Goal: Use online tool/utility: Use online tool/utility

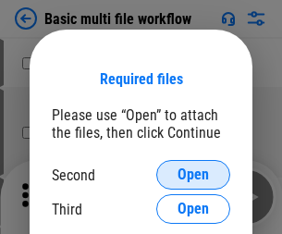
click at [193, 175] on span "Open" at bounding box center [192, 174] width 31 height 15
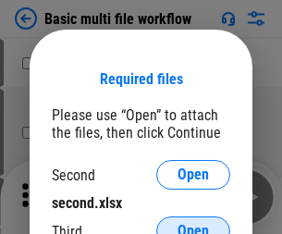
click at [193, 224] on span "Open" at bounding box center [192, 231] width 31 height 15
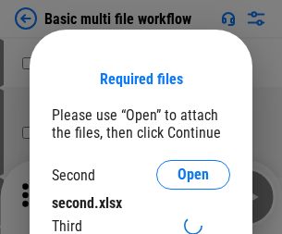
scroll to position [12, 0]
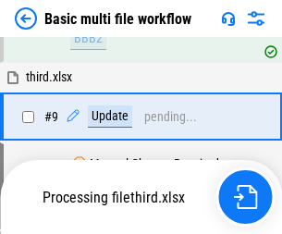
scroll to position [643, 0]
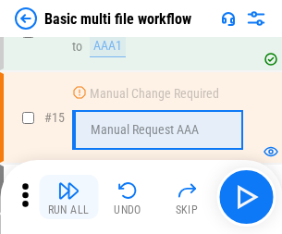
click at [68, 197] on img "button" at bounding box center [68, 190] width 22 height 22
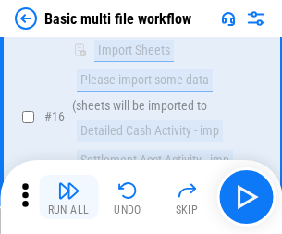
click at [68, 197] on img "button" at bounding box center [68, 190] width 22 height 22
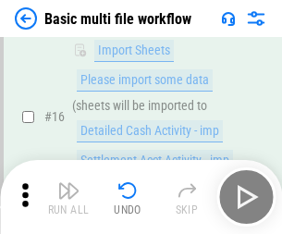
scroll to position [1230, 0]
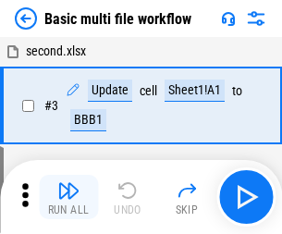
click at [68, 197] on img "button" at bounding box center [68, 190] width 22 height 22
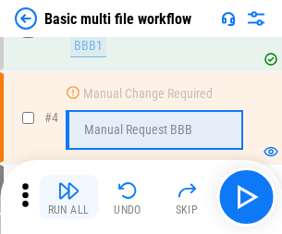
click at [68, 197] on img "button" at bounding box center [68, 190] width 22 height 22
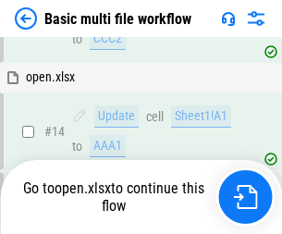
scroll to position [1100, 0]
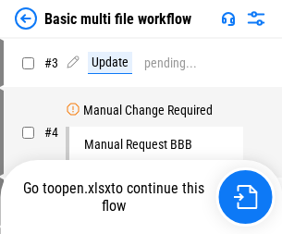
scroll to position [75, 0]
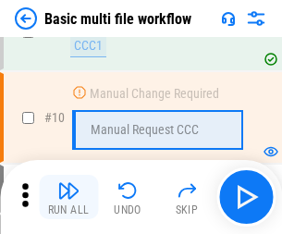
click at [68, 197] on img "button" at bounding box center [68, 190] width 22 height 22
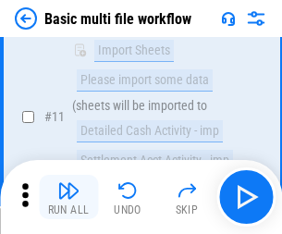
click at [68, 197] on img "button" at bounding box center [68, 190] width 22 height 22
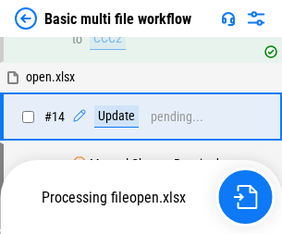
scroll to position [967, 0]
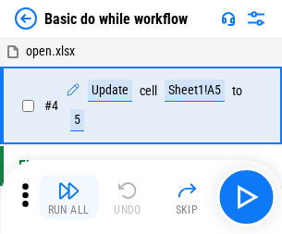
click at [68, 197] on img "button" at bounding box center [68, 190] width 22 height 22
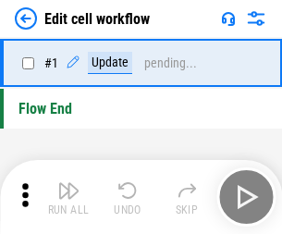
click at [68, 197] on img "button" at bounding box center [68, 190] width 22 height 22
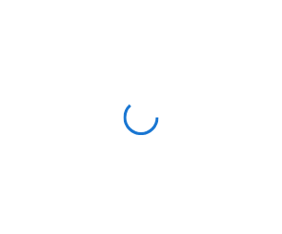
scroll to position [6, 0]
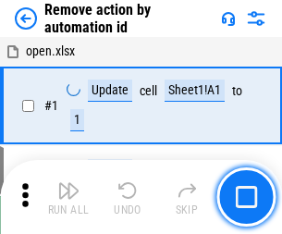
scroll to position [68, 0]
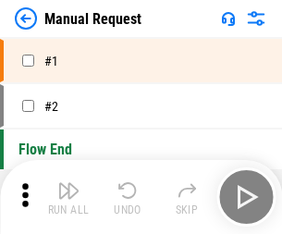
click at [68, 197] on img "button" at bounding box center [68, 190] width 22 height 22
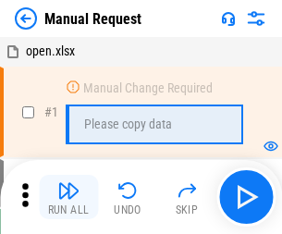
click at [68, 197] on img "button" at bounding box center [68, 190] width 22 height 22
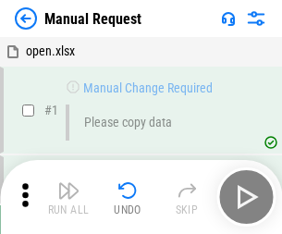
scroll to position [63, 0]
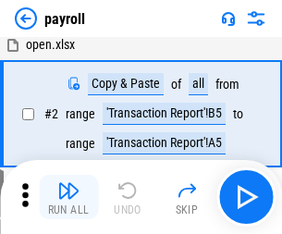
click at [68, 197] on img "button" at bounding box center [68, 190] width 22 height 22
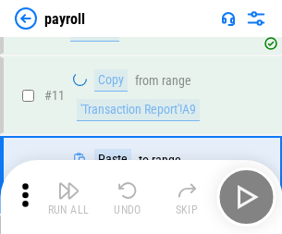
scroll to position [134, 0]
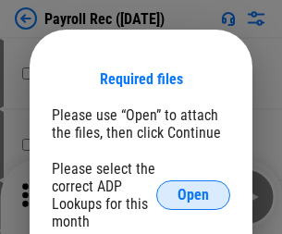
click at [193, 195] on span "Open" at bounding box center [192, 195] width 31 height 15
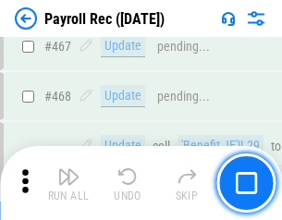
scroll to position [9848, 0]
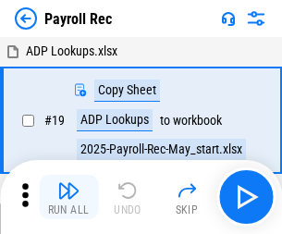
click at [68, 197] on img "button" at bounding box center [68, 190] width 22 height 22
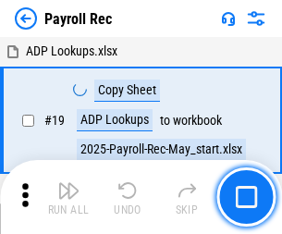
scroll to position [113, 0]
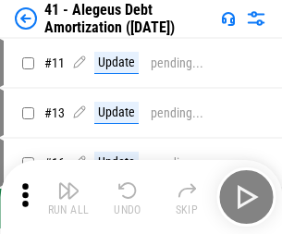
click at [68, 197] on img "button" at bounding box center [68, 190] width 22 height 22
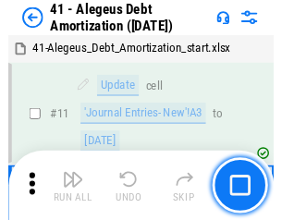
scroll to position [228, 0]
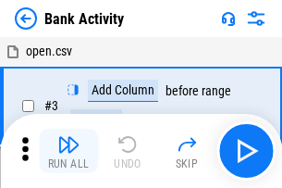
click at [68, 151] on img "button" at bounding box center [68, 144] width 22 height 22
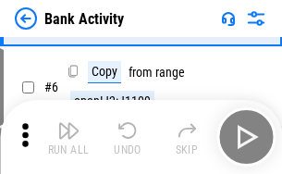
scroll to position [98, 0]
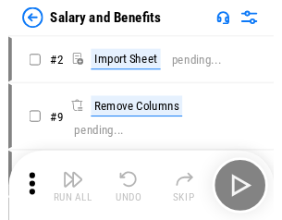
scroll to position [25, 0]
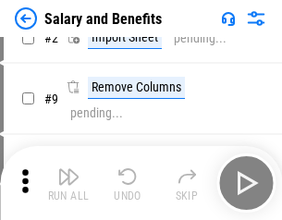
click at [68, 183] on img "button" at bounding box center [68, 176] width 22 height 22
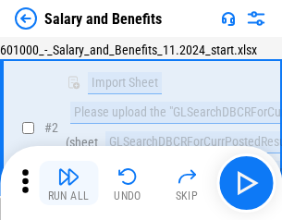
click at [68, 183] on img "button" at bounding box center [68, 176] width 22 height 22
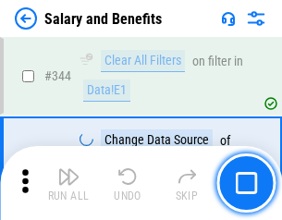
scroll to position [8653, 0]
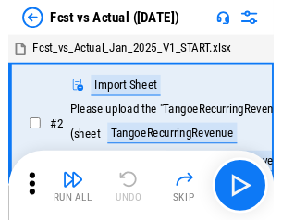
scroll to position [24, 0]
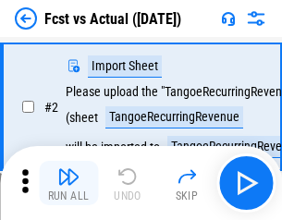
click at [68, 183] on img "button" at bounding box center [68, 176] width 22 height 22
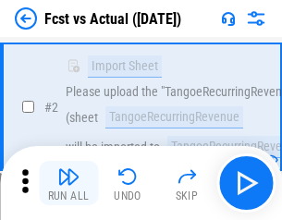
click at [68, 183] on img "button" at bounding box center [68, 176] width 22 height 22
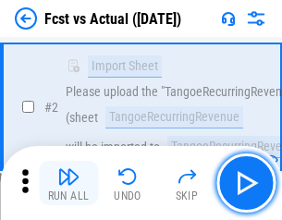
scroll to position [173, 0]
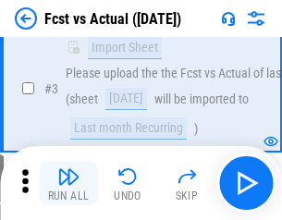
click at [68, 183] on img "button" at bounding box center [68, 176] width 22 height 22
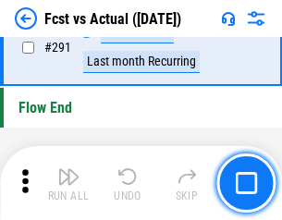
scroll to position [8746, 0]
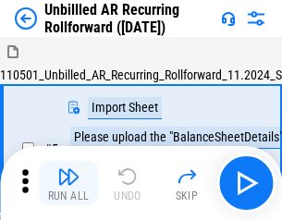
click at [68, 183] on img "button" at bounding box center [68, 176] width 22 height 22
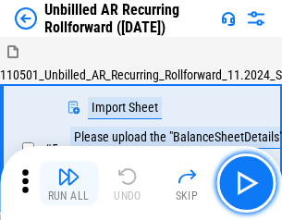
scroll to position [40, 0]
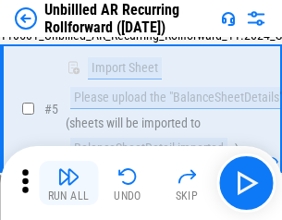
click at [68, 183] on img "button" at bounding box center [68, 176] width 22 height 22
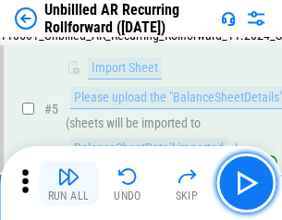
scroll to position [174, 0]
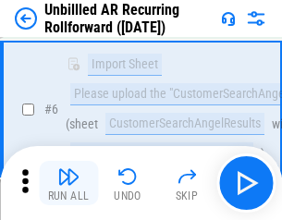
click at [68, 183] on img "button" at bounding box center [68, 176] width 22 height 22
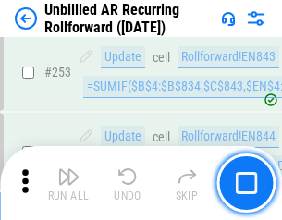
scroll to position [6277, 0]
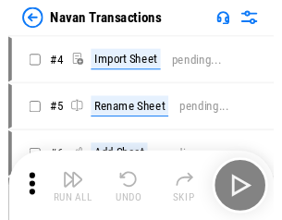
scroll to position [30, 0]
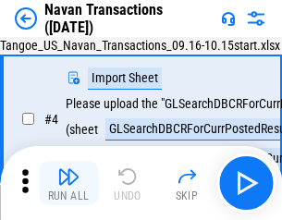
click at [68, 183] on img "button" at bounding box center [68, 176] width 22 height 22
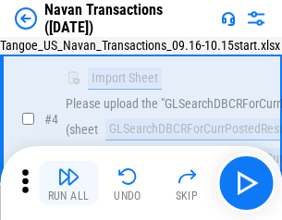
click at [68, 183] on img "button" at bounding box center [68, 176] width 22 height 22
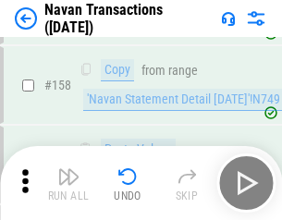
scroll to position [5991, 0]
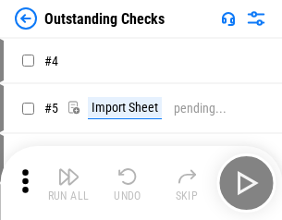
click at [68, 183] on img "button" at bounding box center [68, 176] width 22 height 22
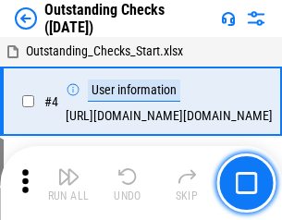
scroll to position [78, 0]
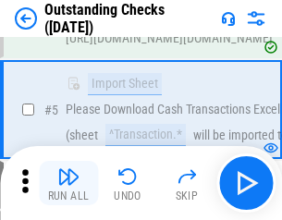
click at [68, 183] on img "button" at bounding box center [68, 176] width 22 height 22
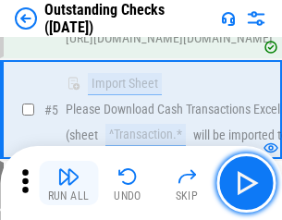
scroll to position [193, 0]
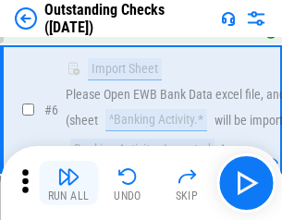
click at [68, 183] on img "button" at bounding box center [68, 176] width 22 height 22
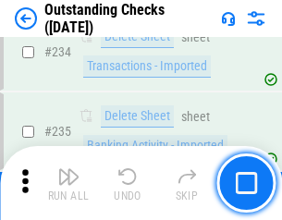
scroll to position [5612, 0]
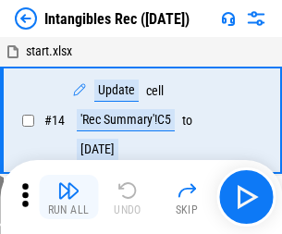
click at [68, 197] on img "button" at bounding box center [68, 190] width 22 height 22
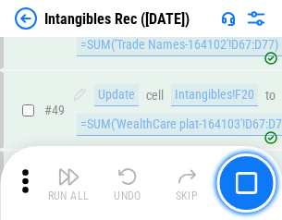
scroll to position [720, 0]
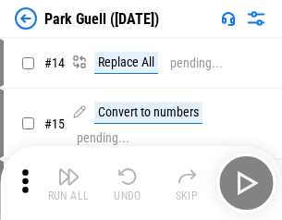
click at [68, 183] on img "button" at bounding box center [68, 176] width 22 height 22
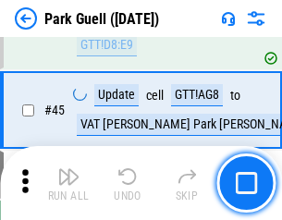
scroll to position [2311, 0]
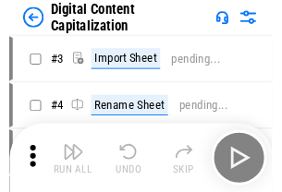
scroll to position [54, 0]
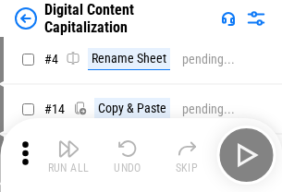
click at [68, 155] on img "button" at bounding box center [68, 149] width 22 height 22
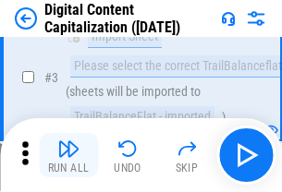
click at [68, 155] on img "button" at bounding box center [68, 149] width 22 height 22
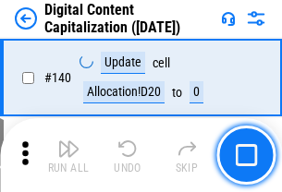
scroll to position [1960, 0]
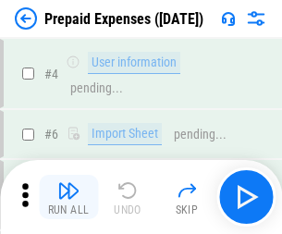
click at [68, 183] on img "button" at bounding box center [68, 190] width 22 height 22
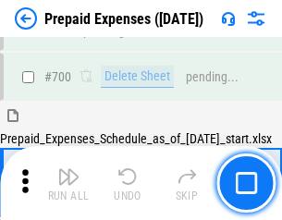
scroll to position [4972, 0]
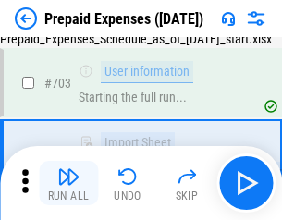
click at [68, 183] on img "button" at bounding box center [68, 176] width 22 height 22
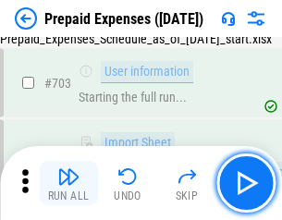
scroll to position [5081, 0]
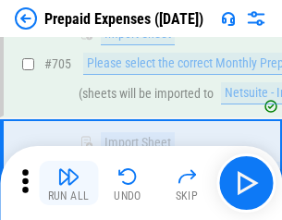
click at [68, 183] on img "button" at bounding box center [68, 176] width 22 height 22
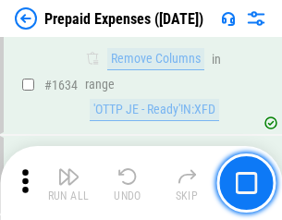
scroll to position [17993, 0]
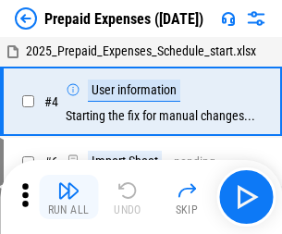
click at [68, 197] on img "button" at bounding box center [68, 190] width 22 height 22
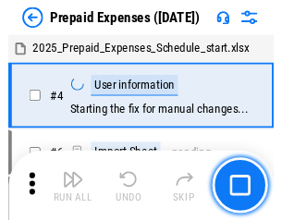
scroll to position [81, 0]
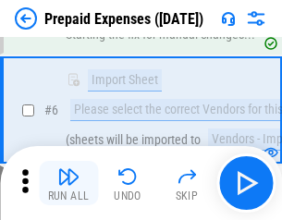
click at [68, 183] on img "button" at bounding box center [68, 176] width 22 height 22
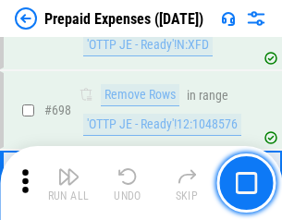
scroll to position [6435, 0]
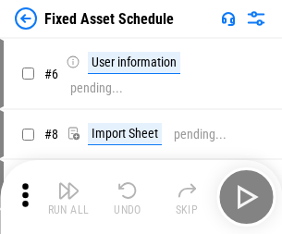
click at [68, 197] on img "button" at bounding box center [68, 190] width 22 height 22
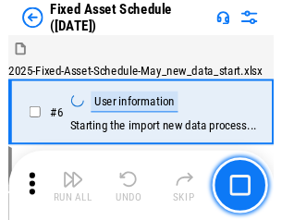
scroll to position [100, 0]
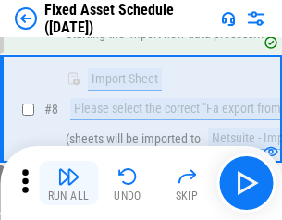
click at [68, 183] on img "button" at bounding box center [68, 176] width 22 height 22
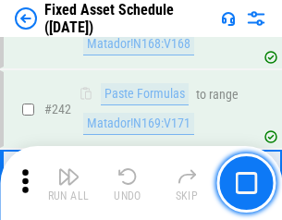
scroll to position [5724, 0]
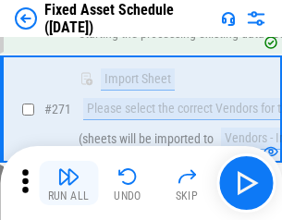
click at [68, 183] on img "button" at bounding box center [68, 176] width 22 height 22
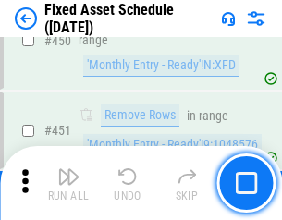
scroll to position [8261, 0]
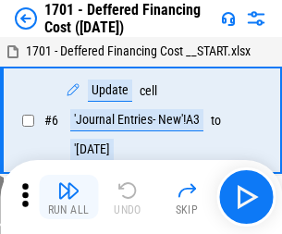
click at [68, 197] on img "button" at bounding box center [68, 190] width 22 height 22
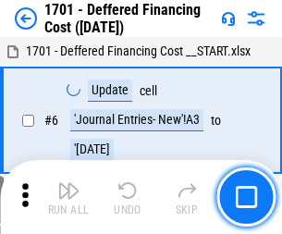
scroll to position [222, 0]
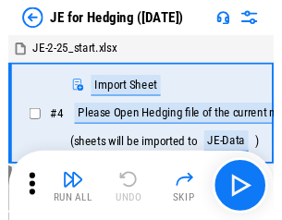
scroll to position [3, 0]
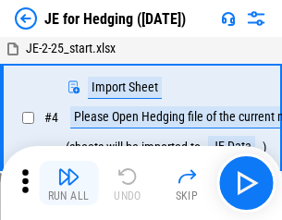
click at [68, 183] on img "button" at bounding box center [68, 176] width 22 height 22
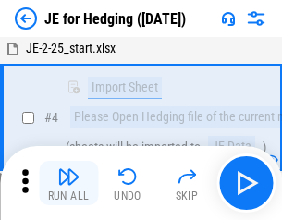
click at [68, 183] on img "button" at bounding box center [68, 176] width 22 height 22
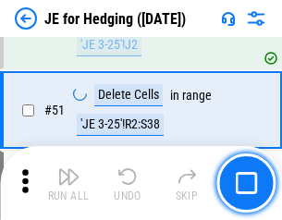
scroll to position [1197, 0]
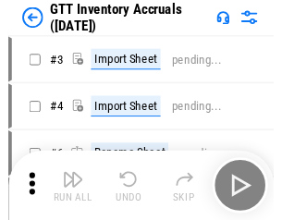
scroll to position [3, 0]
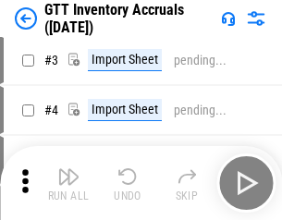
click at [68, 183] on img "button" at bounding box center [68, 176] width 22 height 22
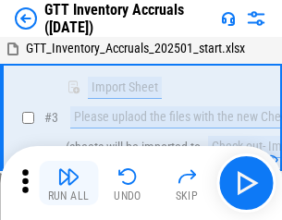
click at [68, 183] on img "button" at bounding box center [68, 176] width 22 height 22
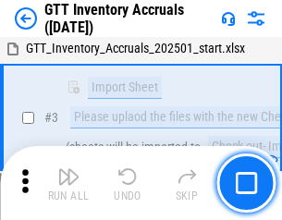
scroll to position [119, 0]
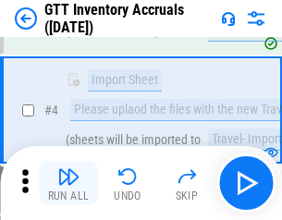
click at [68, 183] on img "button" at bounding box center [68, 176] width 22 height 22
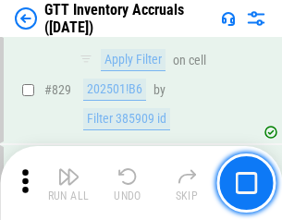
scroll to position [14027, 0]
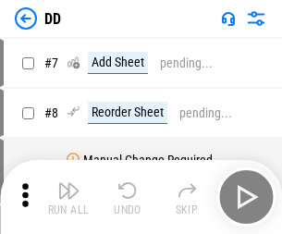
click at [68, 197] on img "button" at bounding box center [68, 190] width 22 height 22
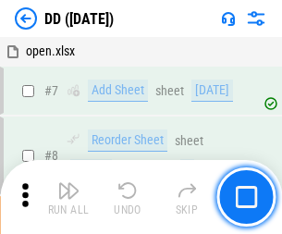
scroll to position [178, 0]
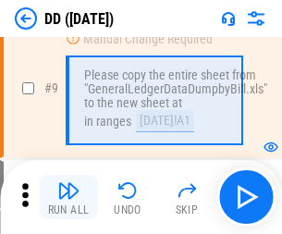
click at [68, 197] on img "button" at bounding box center [68, 190] width 22 height 22
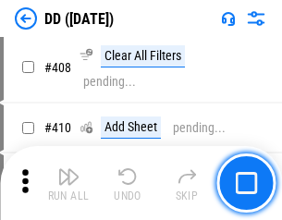
scroll to position [8268, 0]
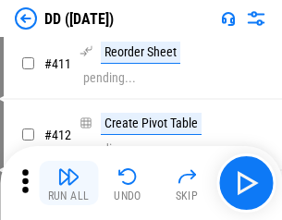
click at [68, 183] on img "button" at bounding box center [68, 176] width 22 height 22
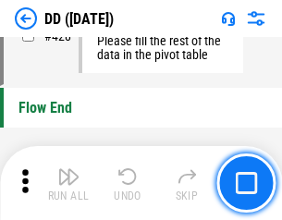
scroll to position [8845, 0]
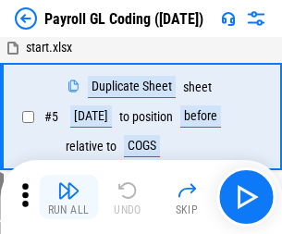
click at [68, 197] on img "button" at bounding box center [68, 190] width 22 height 22
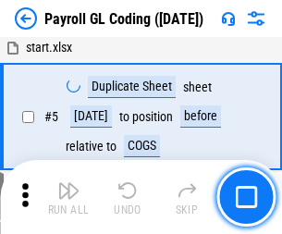
scroll to position [222, 0]
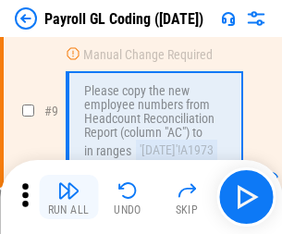
click at [68, 197] on img "button" at bounding box center [68, 190] width 22 height 22
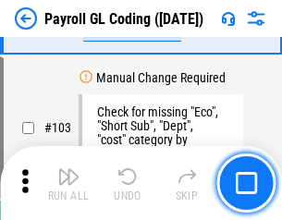
scroll to position [4336, 0]
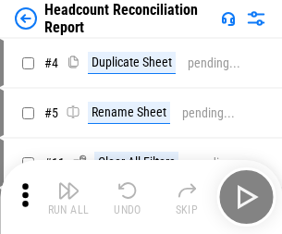
click at [68, 197] on img "button" at bounding box center [68, 190] width 22 height 22
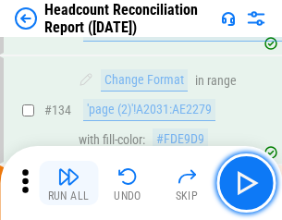
scroll to position [2221, 0]
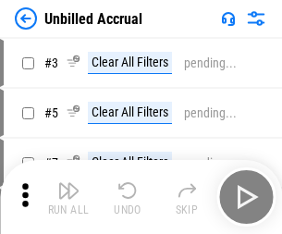
click at [68, 197] on img "button" at bounding box center [68, 190] width 22 height 22
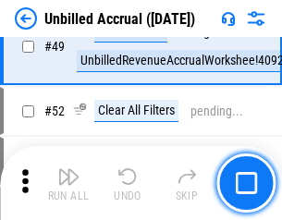
scroll to position [1676, 0]
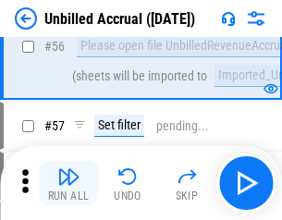
click at [68, 183] on img "button" at bounding box center [68, 176] width 22 height 22
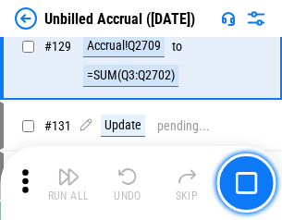
scroll to position [5505, 0]
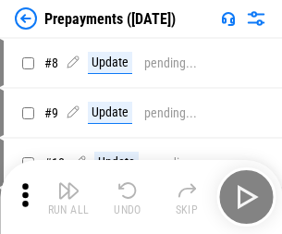
click at [68, 197] on img "button" at bounding box center [68, 190] width 22 height 22
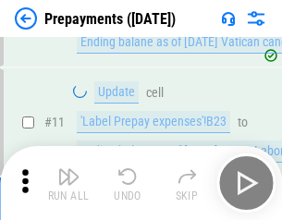
scroll to position [116, 0]
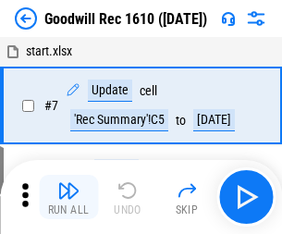
click at [68, 197] on img "button" at bounding box center [68, 190] width 22 height 22
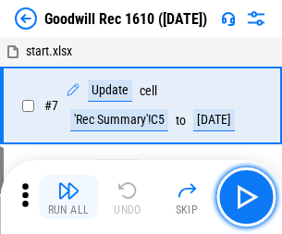
scroll to position [316, 0]
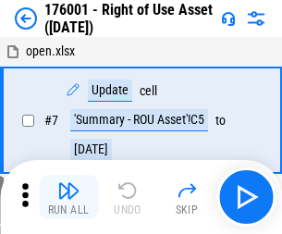
click at [68, 197] on img "button" at bounding box center [68, 190] width 22 height 22
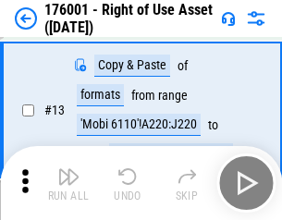
scroll to position [119, 0]
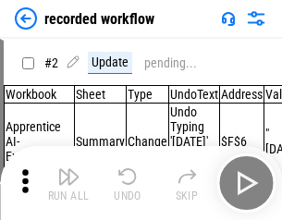
click at [68, 183] on img "button" at bounding box center [68, 176] width 22 height 22
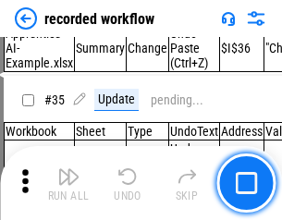
scroll to position [5776, 0]
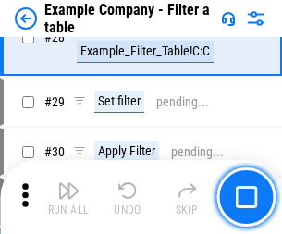
scroll to position [1691, 0]
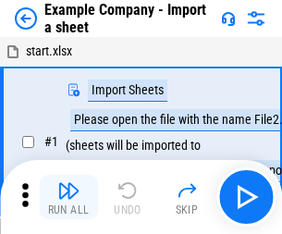
click at [68, 183] on img "button" at bounding box center [68, 190] width 22 height 22
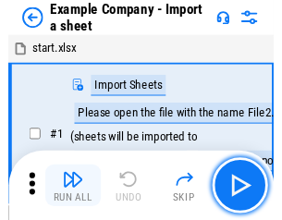
scroll to position [29, 0]
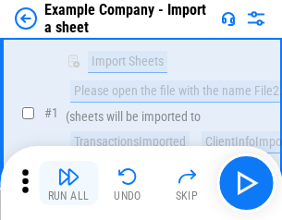
click at [68, 183] on img "button" at bounding box center [68, 176] width 22 height 22
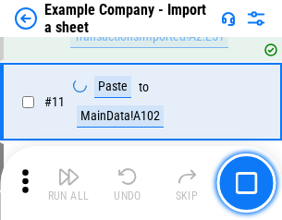
scroll to position [408, 0]
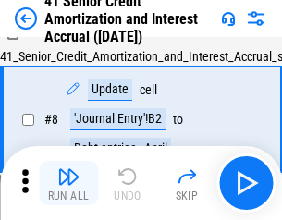
click at [68, 183] on img "button" at bounding box center [68, 176] width 22 height 22
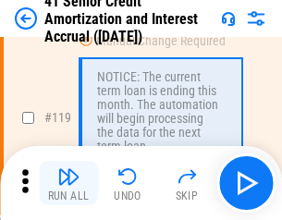
click at [68, 183] on img "button" at bounding box center [68, 176] width 22 height 22
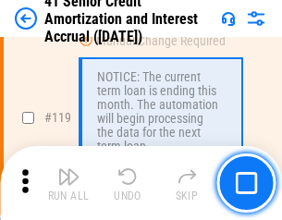
scroll to position [1744, 0]
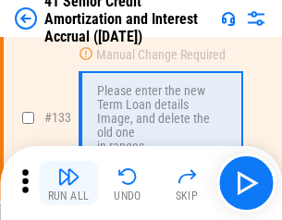
click at [68, 183] on img "button" at bounding box center [68, 176] width 22 height 22
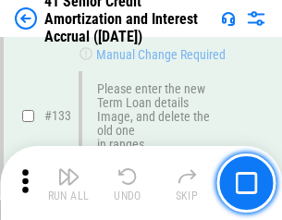
scroll to position [1931, 0]
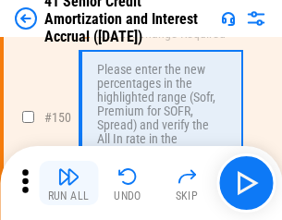
click at [68, 183] on img "button" at bounding box center [68, 176] width 22 height 22
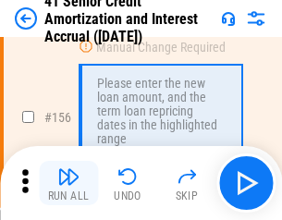
click at [68, 183] on img "button" at bounding box center [68, 176] width 22 height 22
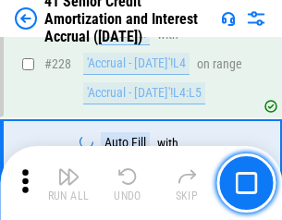
scroll to position [4139, 0]
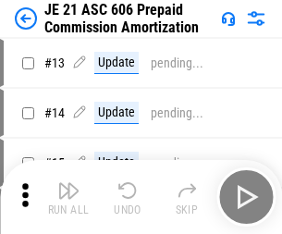
click at [68, 183] on img "button" at bounding box center [68, 190] width 22 height 22
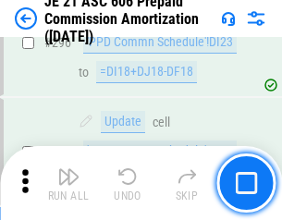
scroll to position [3400, 0]
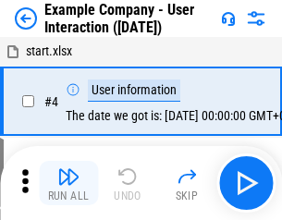
click at [68, 183] on img "button" at bounding box center [68, 176] width 22 height 22
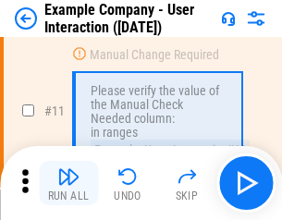
click at [68, 183] on img "button" at bounding box center [68, 176] width 22 height 22
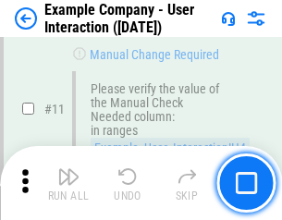
scroll to position [400, 0]
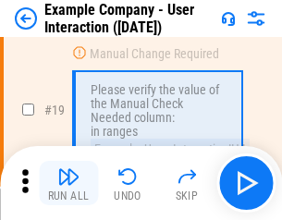
click at [68, 183] on img "button" at bounding box center [68, 176] width 22 height 22
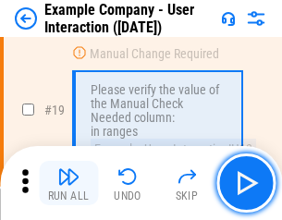
click at [68, 183] on img "button" at bounding box center [68, 176] width 22 height 22
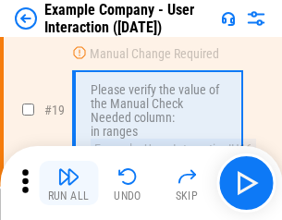
click at [68, 183] on img "button" at bounding box center [68, 176] width 22 height 22
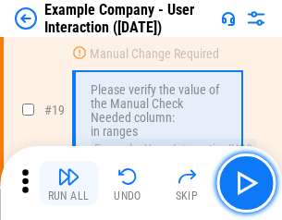
click at [68, 183] on img "button" at bounding box center [68, 176] width 22 height 22
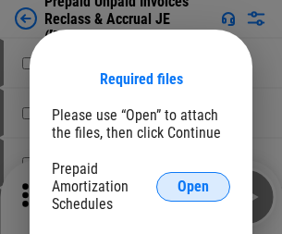
click at [193, 186] on span "Open" at bounding box center [192, 186] width 31 height 15
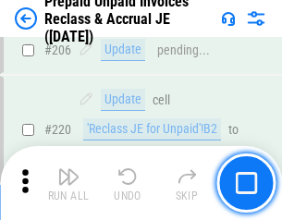
scroll to position [2395, 0]
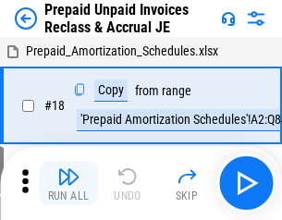
click at [68, 183] on img "button" at bounding box center [68, 176] width 22 height 22
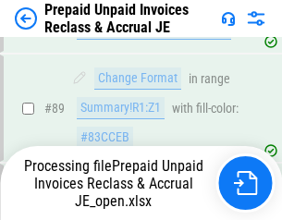
scroll to position [1508, 0]
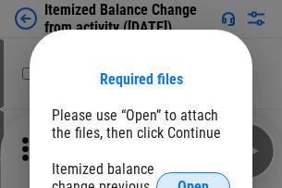
click at [193, 179] on span "Open" at bounding box center [192, 186] width 31 height 15
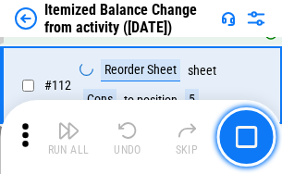
scroll to position [3091, 0]
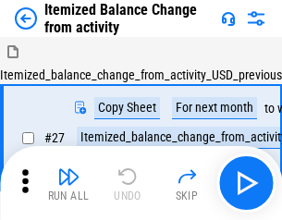
scroll to position [29, 0]
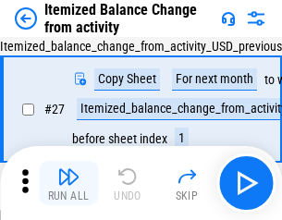
click at [68, 183] on img "button" at bounding box center [68, 176] width 22 height 22
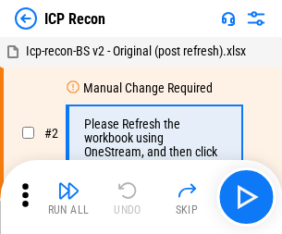
scroll to position [8, 0]
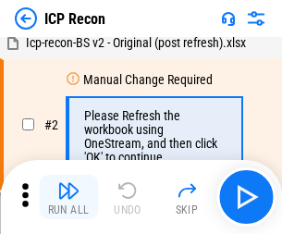
click at [68, 197] on img "button" at bounding box center [68, 190] width 22 height 22
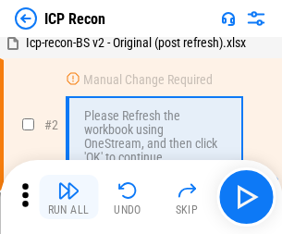
click at [68, 197] on img "button" at bounding box center [68, 190] width 22 height 22
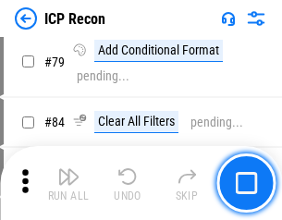
scroll to position [1811, 0]
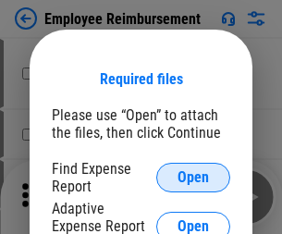
click at [193, 177] on span "Open" at bounding box center [192, 177] width 31 height 15
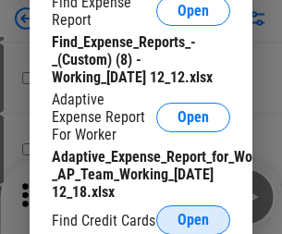
click at [193, 219] on span "Open" at bounding box center [192, 220] width 31 height 15
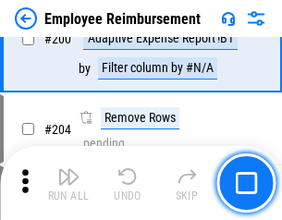
scroll to position [4557, 0]
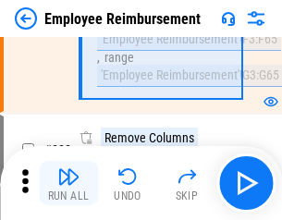
click at [68, 183] on img "button" at bounding box center [68, 176] width 22 height 22
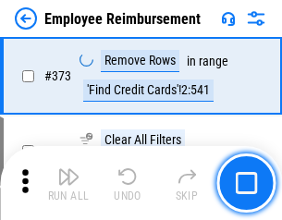
scroll to position [9667, 0]
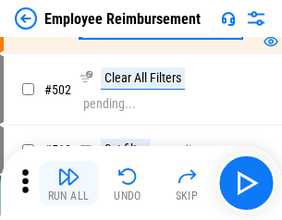
click at [68, 183] on img "button" at bounding box center [68, 176] width 22 height 22
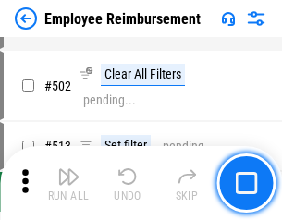
scroll to position [11568, 0]
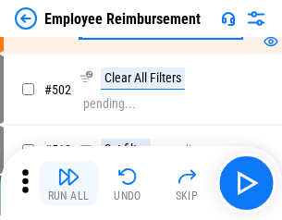
click at [68, 183] on img "button" at bounding box center [68, 176] width 22 height 22
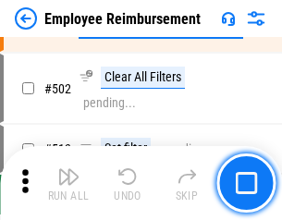
click at [68, 183] on img "button" at bounding box center [68, 176] width 22 height 22
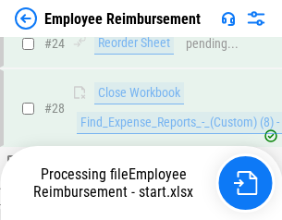
scroll to position [864, 0]
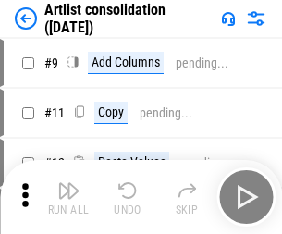
click at [68, 197] on img "button" at bounding box center [68, 190] width 22 height 22
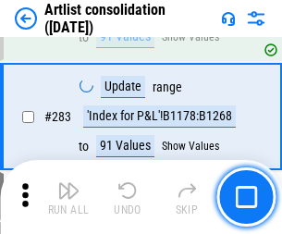
scroll to position [7643, 0]
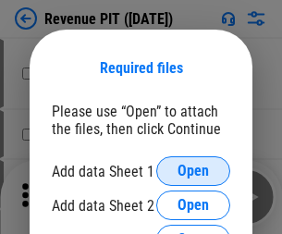
click at [193, 171] on span "Open" at bounding box center [192, 171] width 31 height 15
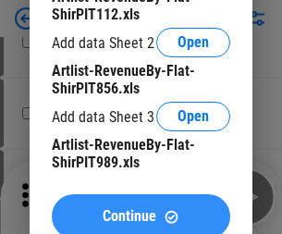
click at [140, 212] on span "Continue" at bounding box center [130, 216] width 54 height 15
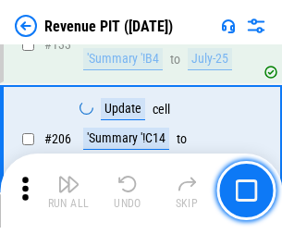
scroll to position [1878, 0]
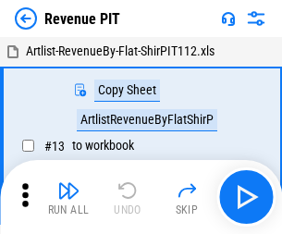
scroll to position [29, 0]
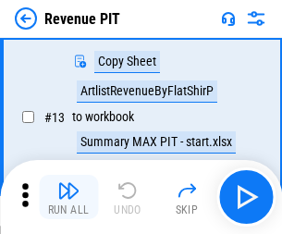
click at [68, 197] on img "button" at bounding box center [68, 190] width 22 height 22
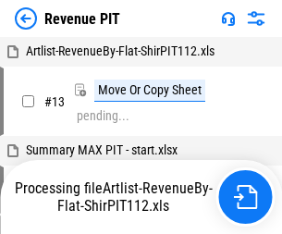
scroll to position [29, 0]
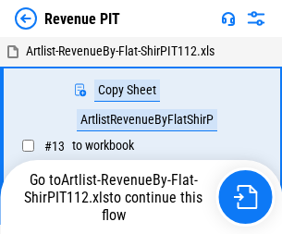
scroll to position [21, 0]
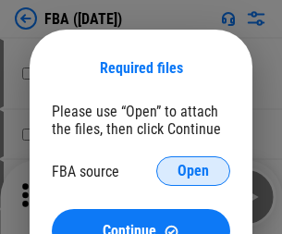
click at [193, 171] on span "Open" at bounding box center [192, 171] width 31 height 15
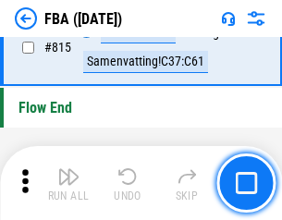
scroll to position [16543, 0]
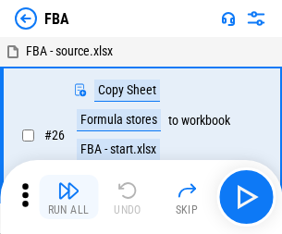
click at [68, 197] on img "button" at bounding box center [68, 190] width 22 height 22
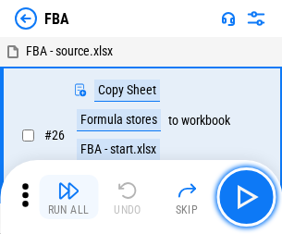
scroll to position [18, 0]
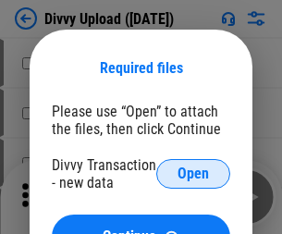
click at [193, 174] on span "Open" at bounding box center [192, 173] width 31 height 15
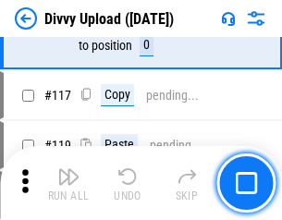
scroll to position [1564, 0]
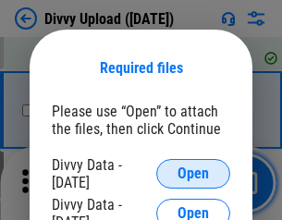
click at [193, 174] on span "Open" at bounding box center [192, 173] width 31 height 15
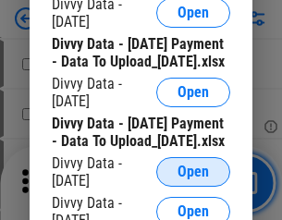
click at [193, 179] on span "Open" at bounding box center [192, 171] width 31 height 15
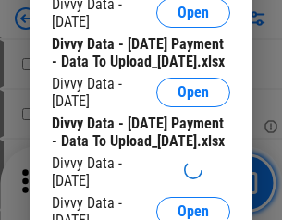
scroll to position [1727, 0]
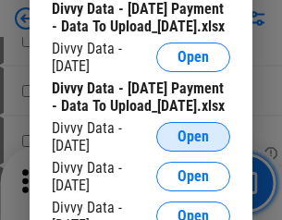
click at [193, 144] on span "Open" at bounding box center [192, 136] width 31 height 15
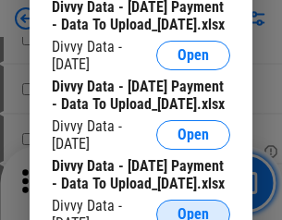
click at [193, 207] on span "Open" at bounding box center [192, 214] width 31 height 15
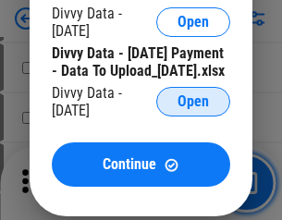
click at [193, 109] on span "Open" at bounding box center [192, 101] width 31 height 15
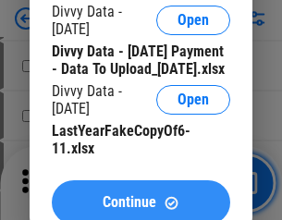
click at [140, 195] on span "Continue" at bounding box center [130, 202] width 54 height 15
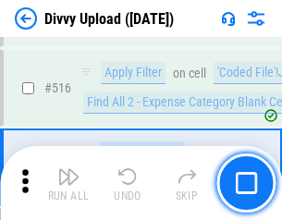
scroll to position [11594, 0]
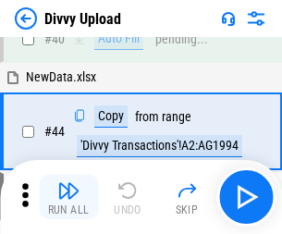
click at [68, 197] on img "button" at bounding box center [68, 190] width 22 height 22
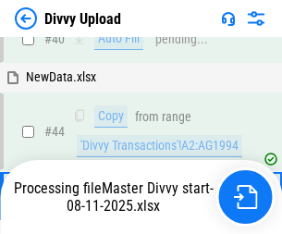
scroll to position [203, 0]
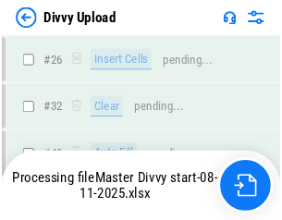
scroll to position [1564, 0]
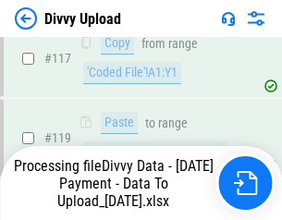
scroll to position [1734, 0]
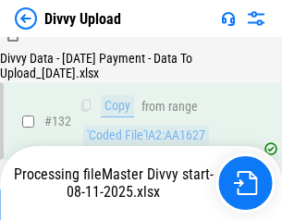
scroll to position [2233, 0]
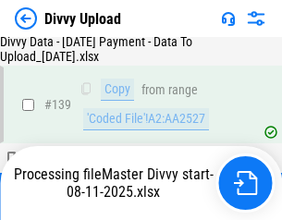
scroll to position [2656, 0]
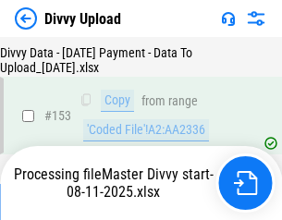
scroll to position [3456, 0]
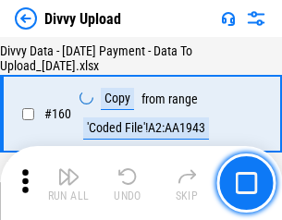
scroll to position [3863, 0]
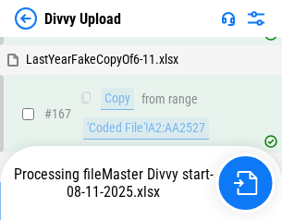
scroll to position [4237, 0]
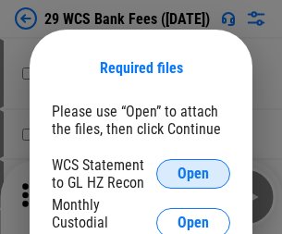
click at [193, 174] on span "Open" at bounding box center [192, 173] width 31 height 15
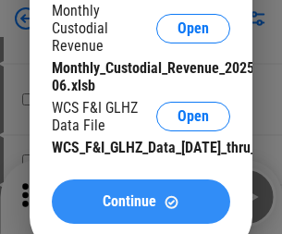
click at [140, 209] on span "Continue" at bounding box center [130, 201] width 54 height 15
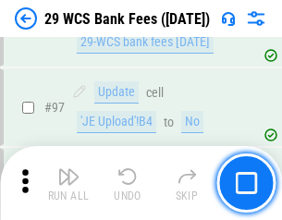
scroll to position [1801, 0]
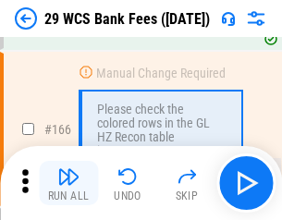
click at [68, 183] on img "button" at bounding box center [68, 176] width 22 height 22
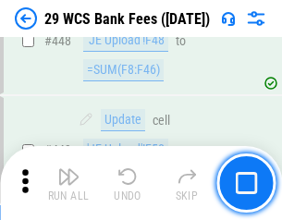
scroll to position [8948, 0]
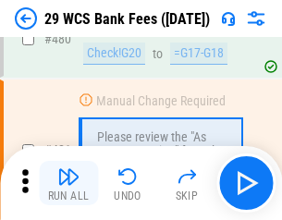
click at [68, 183] on img "button" at bounding box center [68, 176] width 22 height 22
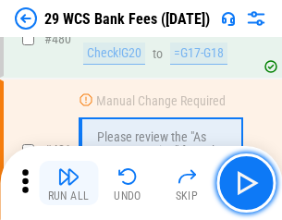
scroll to position [9529, 0]
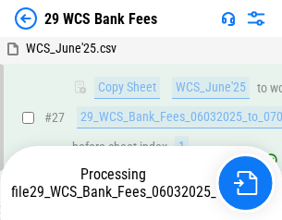
scroll to position [369, 0]
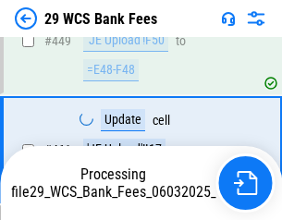
scroll to position [9101, 0]
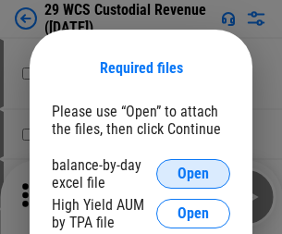
click at [193, 174] on span "Open" at bounding box center [192, 173] width 31 height 15
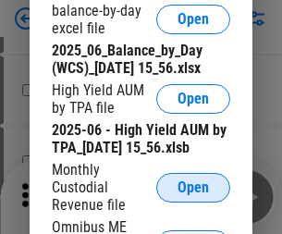
click at [193, 195] on span "Open" at bounding box center [192, 187] width 31 height 15
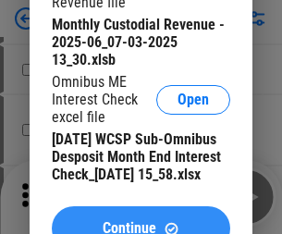
click at [140, 221] on span "Continue" at bounding box center [130, 228] width 54 height 15
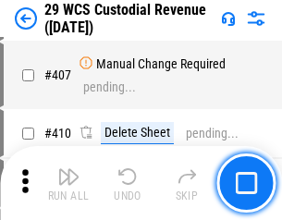
scroll to position [8559, 0]
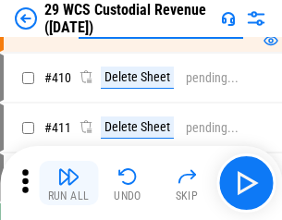
click at [68, 183] on img "button" at bounding box center [68, 176] width 22 height 22
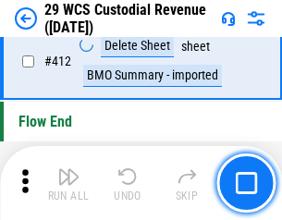
scroll to position [8826, 0]
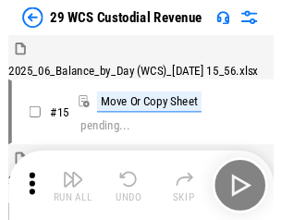
scroll to position [44, 0]
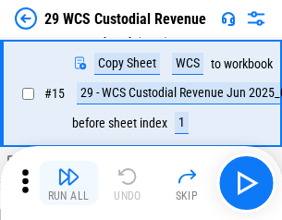
click at [68, 183] on img "button" at bounding box center [68, 176] width 22 height 22
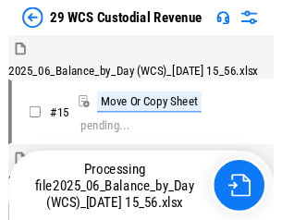
scroll to position [44, 0]
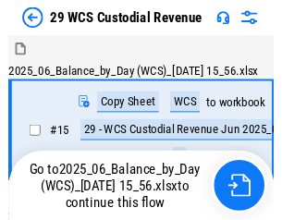
scroll to position [34, 0]
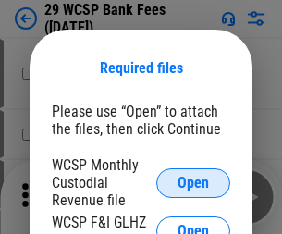
click at [193, 182] on span "Open" at bounding box center [192, 183] width 31 height 15
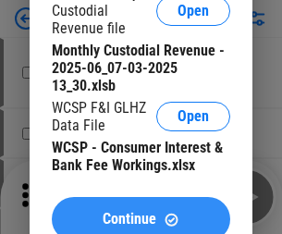
click at [140, 212] on span "Continue" at bounding box center [130, 219] width 54 height 15
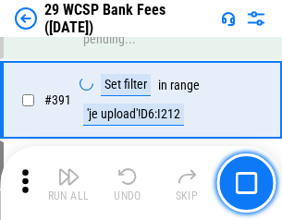
scroll to position [6285, 0]
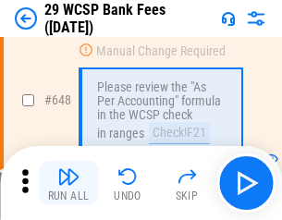
click at [68, 183] on img "button" at bounding box center [68, 176] width 22 height 22
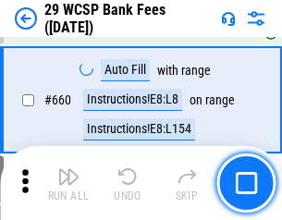
scroll to position [10562, 0]
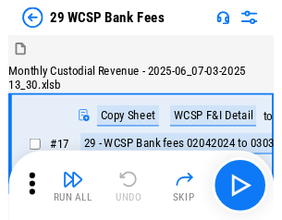
scroll to position [44, 0]
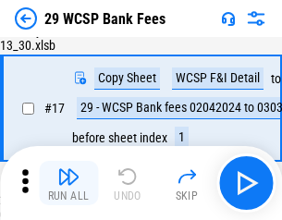
click at [68, 183] on img "button" at bounding box center [68, 176] width 22 height 22
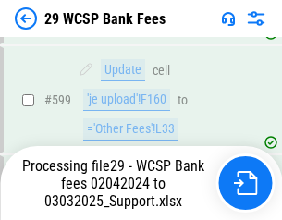
scroll to position [9424, 0]
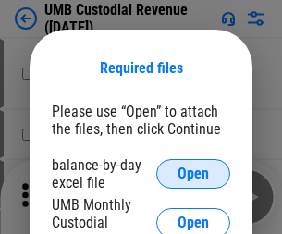
click at [193, 174] on span "Open" at bounding box center [192, 173] width 31 height 15
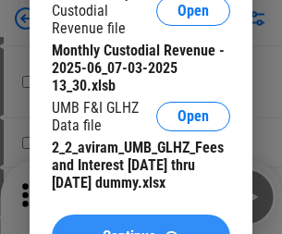
click at [140, 229] on span "Continue" at bounding box center [130, 236] width 54 height 15
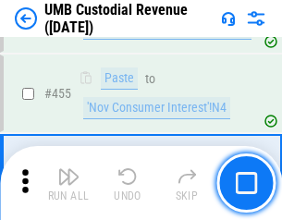
scroll to position [7886, 0]
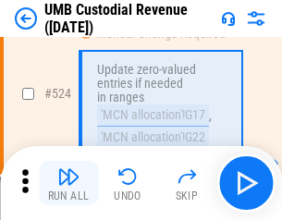
click at [68, 183] on img "button" at bounding box center [68, 176] width 22 height 22
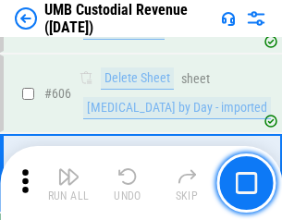
scroll to position [10667, 0]
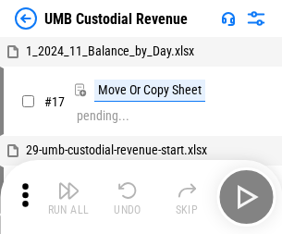
scroll to position [14, 0]
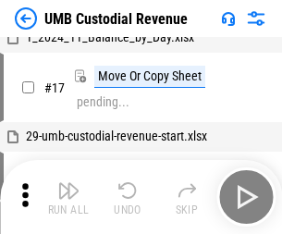
click at [68, 197] on img "button" at bounding box center [68, 190] width 22 height 22
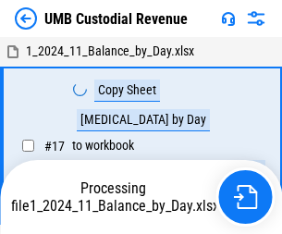
scroll to position [14, 0]
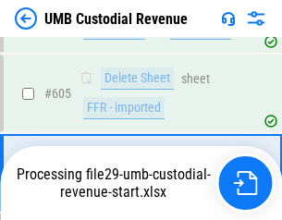
scroll to position [10545, 0]
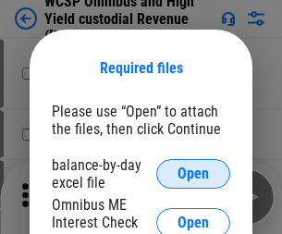
click at [193, 174] on span "Open" at bounding box center [192, 173] width 31 height 15
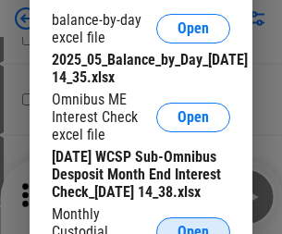
click at [193, 225] on span "Open" at bounding box center [192, 232] width 31 height 15
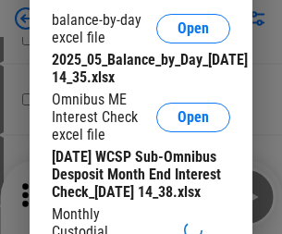
scroll to position [277, 0]
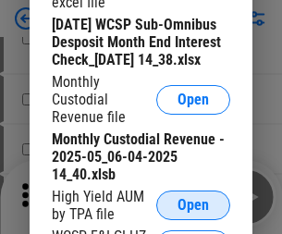
click at [193, 213] on span "Open" at bounding box center [192, 205] width 31 height 15
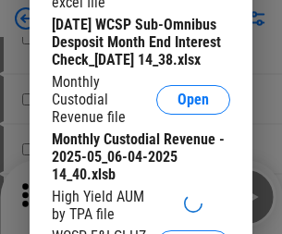
scroll to position [281, 0]
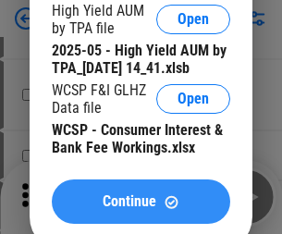
click at [140, 209] on span "Continue" at bounding box center [130, 201] width 54 height 15
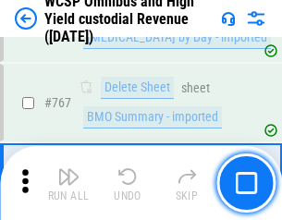
scroll to position [15058, 0]
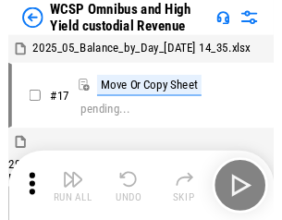
scroll to position [10, 0]
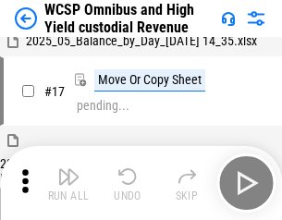
click at [68, 183] on img "button" at bounding box center [68, 176] width 22 height 22
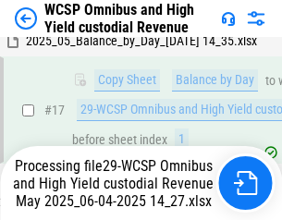
scroll to position [384, 0]
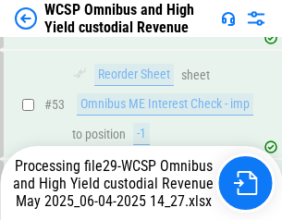
scroll to position [1351, 0]
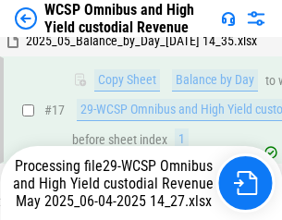
scroll to position [384, 0]
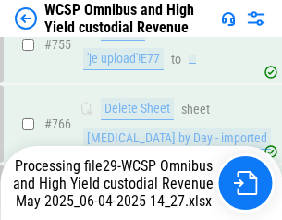
scroll to position [15016, 0]
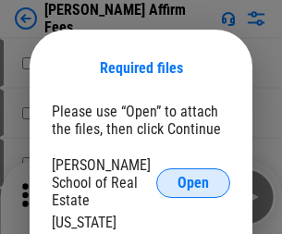
click at [193, 176] on span "Open" at bounding box center [192, 183] width 31 height 15
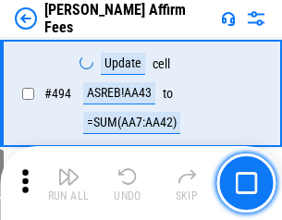
scroll to position [5025, 0]
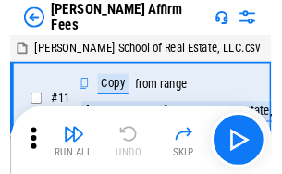
scroll to position [18, 0]
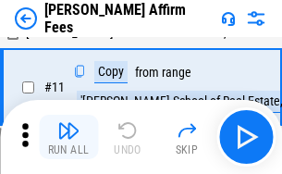
click at [68, 137] on img "button" at bounding box center [68, 130] width 22 height 22
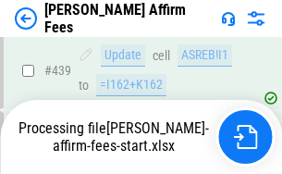
scroll to position [4847, 0]
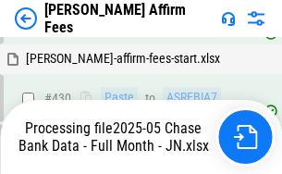
scroll to position [4874, 0]
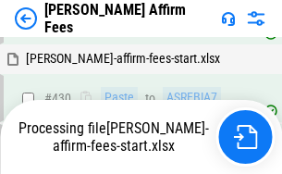
scroll to position [4194, 0]
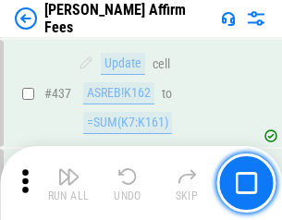
scroll to position [4823, 0]
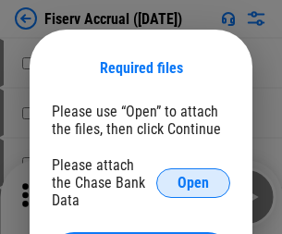
click at [193, 176] on span "Open" at bounding box center [192, 183] width 31 height 15
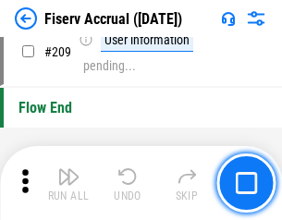
scroll to position [5739, 0]
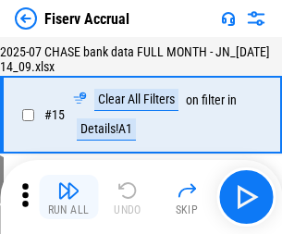
click at [68, 197] on img "button" at bounding box center [68, 190] width 22 height 22
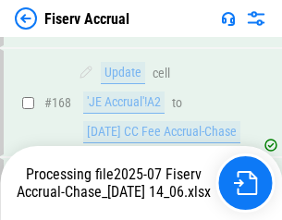
scroll to position [4742, 0]
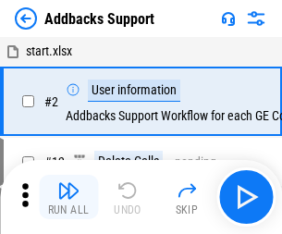
click at [68, 183] on img "button" at bounding box center [68, 190] width 22 height 22
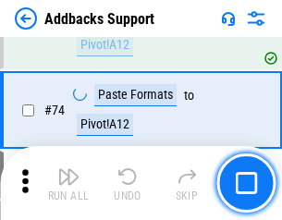
scroll to position [1345, 0]
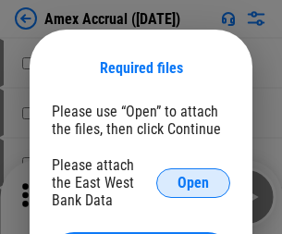
click at [193, 182] on span "Open" at bounding box center [192, 183] width 31 height 15
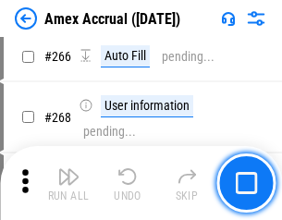
scroll to position [5183, 0]
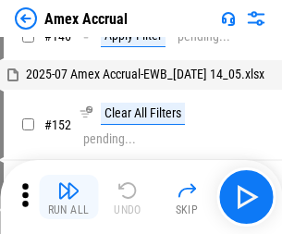
click at [68, 197] on img "button" at bounding box center [68, 190] width 22 height 22
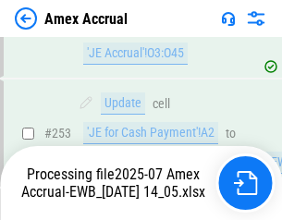
scroll to position [5391, 0]
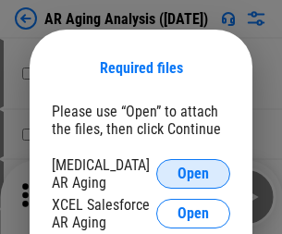
click at [193, 171] on span "Open" at bounding box center [192, 173] width 31 height 15
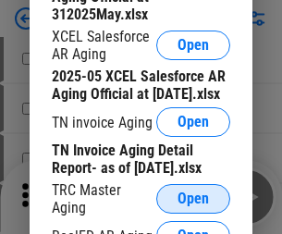
click at [193, 193] on span "Open" at bounding box center [192, 198] width 31 height 15
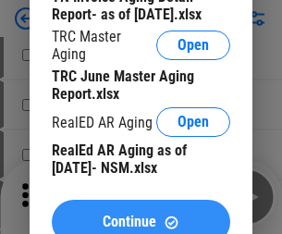
click at [140, 214] on span "Continue" at bounding box center [130, 221] width 54 height 15
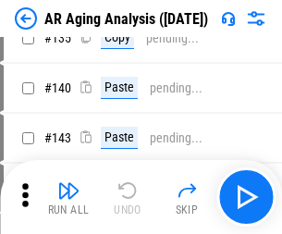
scroll to position [18, 0]
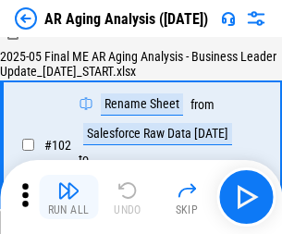
click at [68, 197] on img "button" at bounding box center [68, 190] width 22 height 22
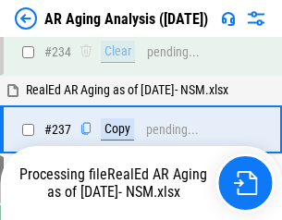
scroll to position [2865, 0]
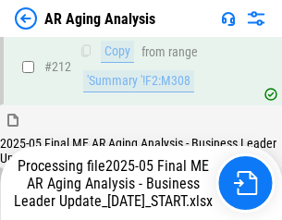
scroll to position [2843, 0]
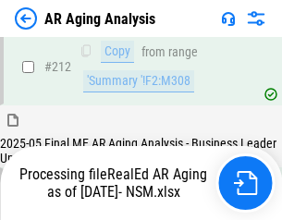
scroll to position [2764, 0]
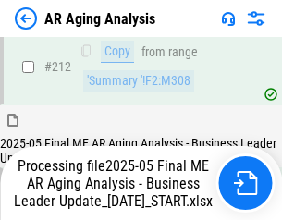
scroll to position [2779, 0]
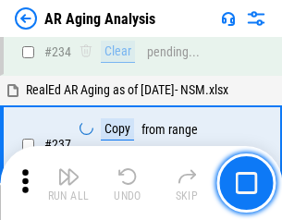
scroll to position [2843, 0]
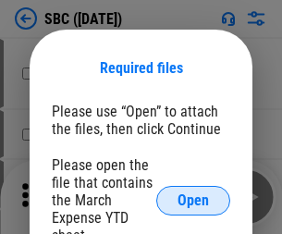
click at [193, 200] on span "Open" at bounding box center [192, 200] width 31 height 15
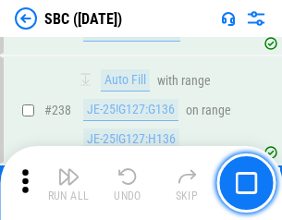
scroll to position [3495, 0]
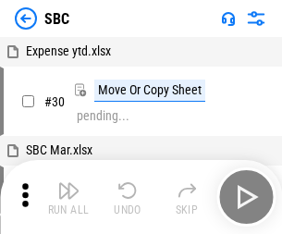
scroll to position [18, 0]
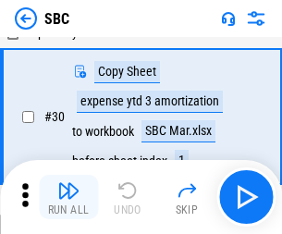
click at [68, 197] on img "button" at bounding box center [68, 190] width 22 height 22
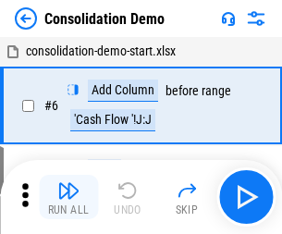
click at [68, 197] on img "button" at bounding box center [68, 190] width 22 height 22
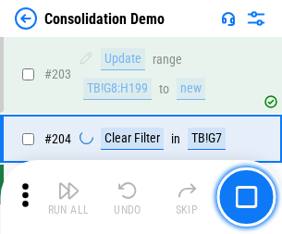
scroll to position [5795, 0]
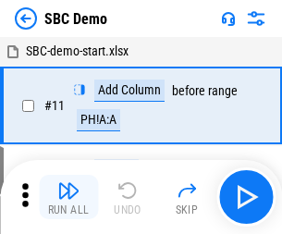
click at [68, 197] on img "button" at bounding box center [68, 190] width 22 height 22
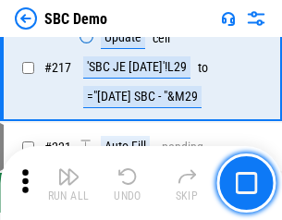
scroll to position [4562, 0]
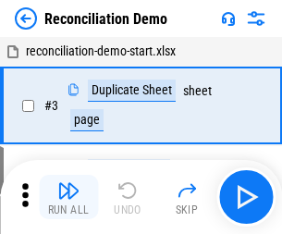
click at [68, 197] on img "button" at bounding box center [68, 190] width 22 height 22
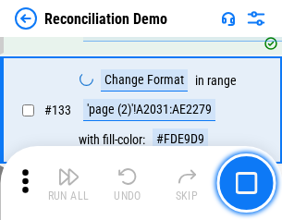
scroll to position [2195, 0]
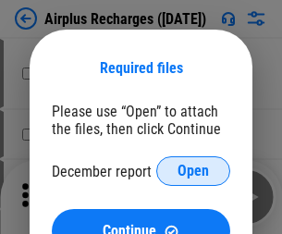
click at [193, 171] on span "Open" at bounding box center [192, 171] width 31 height 15
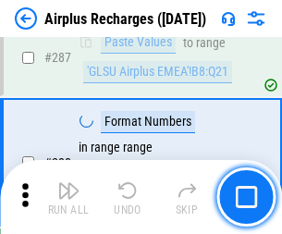
scroll to position [6672, 0]
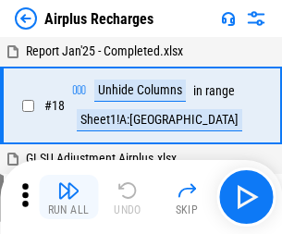
click at [68, 197] on img "button" at bounding box center [68, 190] width 22 height 22
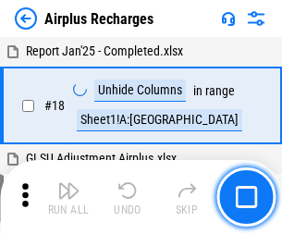
scroll to position [81, 0]
